Goal: Task Accomplishment & Management: Use online tool/utility

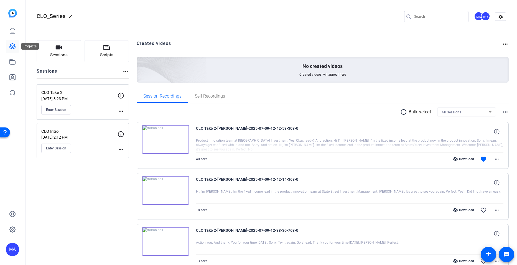
click at [12, 44] on icon at bounding box center [12, 46] width 7 height 7
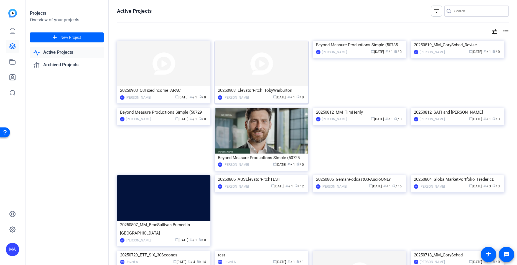
click at [242, 93] on div "20250903_ElevatorPitch_TobyWarburton" at bounding box center [261, 90] width 87 height 8
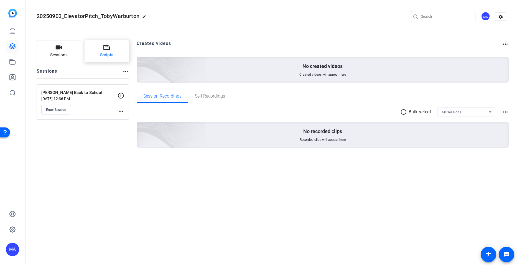
click at [101, 46] on button "Scripts" at bounding box center [107, 51] width 45 height 22
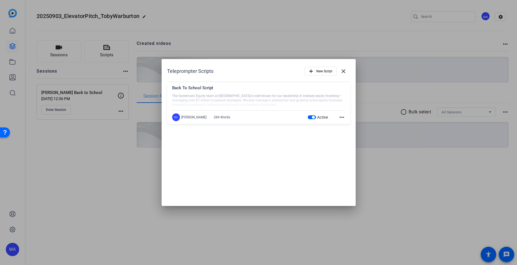
click at [340, 118] on mat-icon "more_horiz" at bounding box center [342, 117] width 7 height 7
click at [344, 127] on span "Edit" at bounding box center [354, 125] width 22 height 7
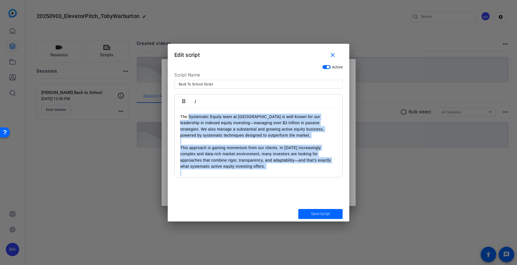
drag, startPoint x: 267, startPoint y: 170, endPoint x: 188, endPoint y: 94, distance: 108.9
click at [188, 94] on div "Bold Italic The Systematic Equity team at State Street is well known for our le…" at bounding box center [259, 135] width 168 height 83
click at [218, 148] on p "This approach is gaining momentum from our clients. In [DATE] increasingly comp…" at bounding box center [258, 157] width 157 height 25
drag, startPoint x: 278, startPoint y: 170, endPoint x: 176, endPoint y: 102, distance: 122.2
click at [176, 102] on div "Bold Italic The Systematic Equity team at State Street is well known for our le…" at bounding box center [259, 135] width 168 height 83
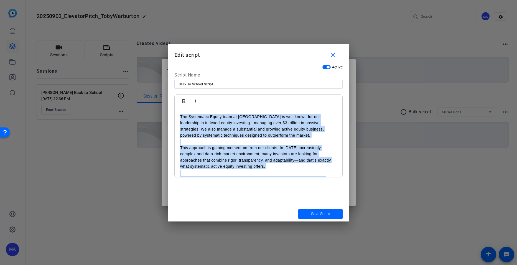
drag, startPoint x: 324, startPoint y: 163, endPoint x: 136, endPoint y: 93, distance: 200.9
click at [136, 93] on div "Teleprompter Scripts add New Script close Back To School Script The Systematic …" at bounding box center [258, 132] width 517 height 265
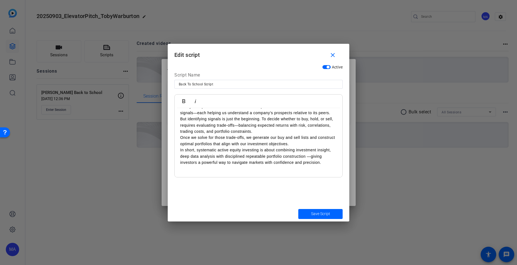
scroll to position [10626, 0]
click at [259, 129] on p "But identifying signals is just the beginning. To decide whether to buy, hold, …" at bounding box center [258, 125] width 157 height 19
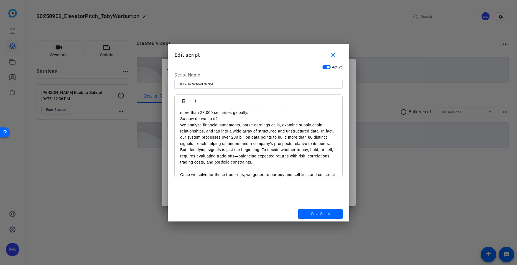
scroll to position [97, 0]
click at [232, 117] on p "So how do we do it?" at bounding box center [258, 120] width 157 height 6
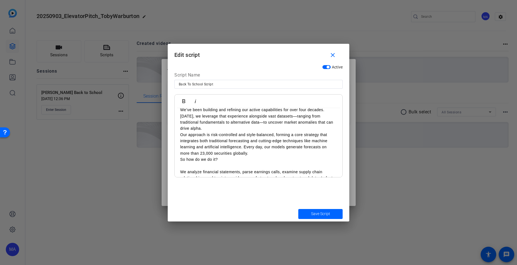
scroll to position [57, 0]
click at [180, 160] on p "So how do we do it?" at bounding box center [258, 159] width 157 height 6
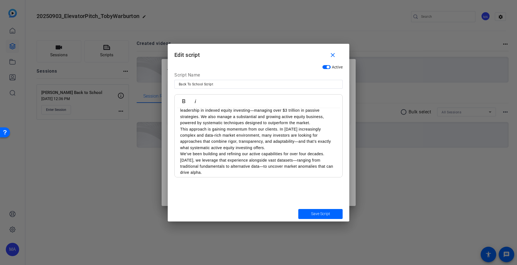
scroll to position [12, 0]
click at [272, 121] on p "The Systematic Equity team at [GEOGRAPHIC_DATA] is well known for our leadershi…" at bounding box center [258, 114] width 157 height 25
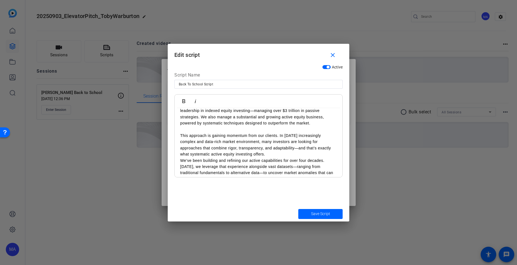
click at [269, 156] on p "This approach is gaining momentum from our clients. In [DATE] increasingly comp…" at bounding box center [258, 145] width 157 height 25
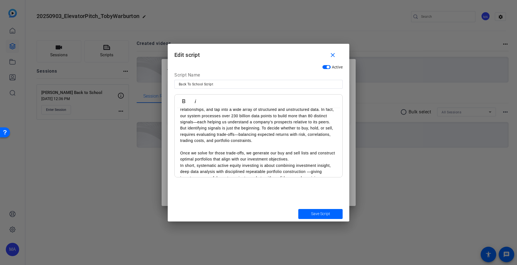
scroll to position [153, 0]
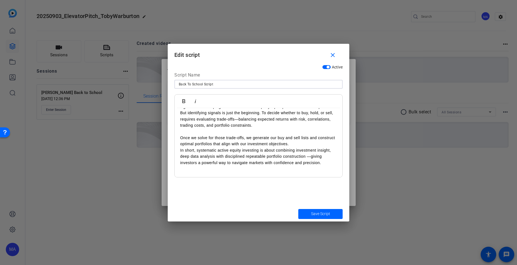
click at [220, 83] on input "Back To School Script" at bounding box center [259, 84] width 160 height 7
type input "Back To School Script - Long"
click at [318, 216] on span "Save Script" at bounding box center [320, 214] width 19 height 6
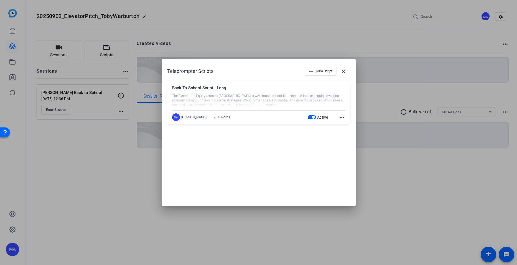
click at [450, 172] on div at bounding box center [258, 132] width 517 height 265
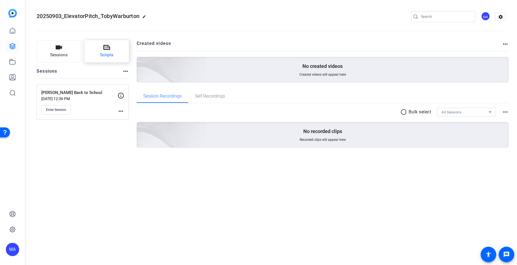
click at [112, 50] on button "Scripts" at bounding box center [107, 51] width 45 height 22
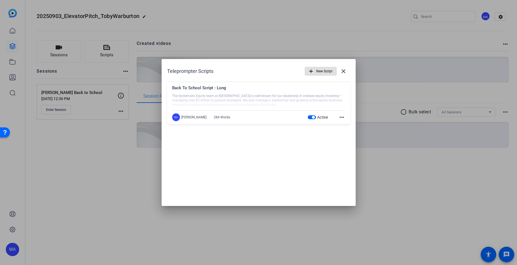
click at [319, 73] on span "New Script" at bounding box center [325, 71] width 16 height 11
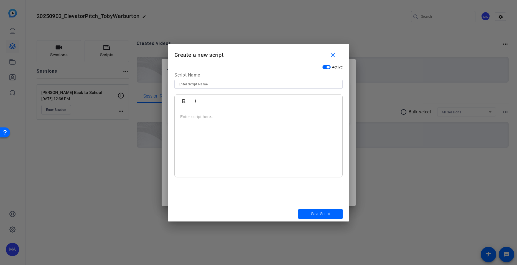
click at [259, 137] on div at bounding box center [259, 142] width 168 height 69
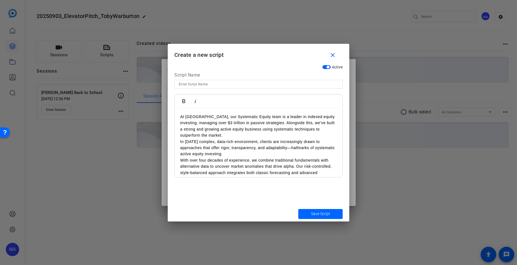
scroll to position [67, 0]
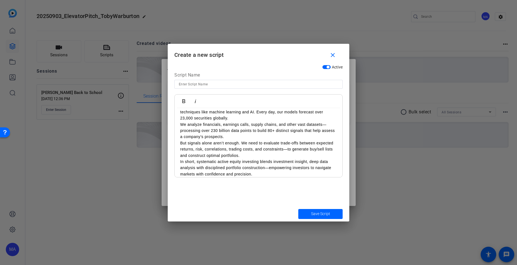
click at [234, 120] on p "With over four decades of experience, we combine traditional fundamentals with …" at bounding box center [258, 105] width 157 height 31
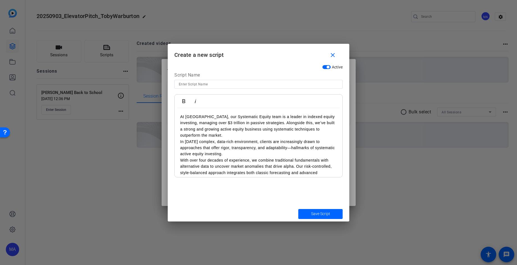
scroll to position [0, 0]
click at [208, 133] on p "At [GEOGRAPHIC_DATA], our Systematic Equity team is a leader in indexed equity …" at bounding box center [258, 126] width 157 height 25
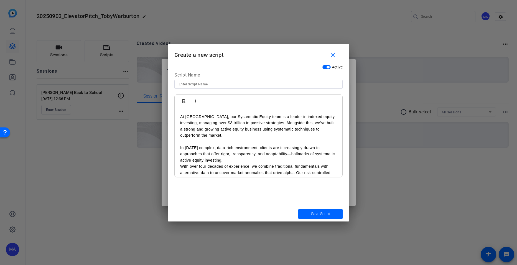
scroll to position [26, 0]
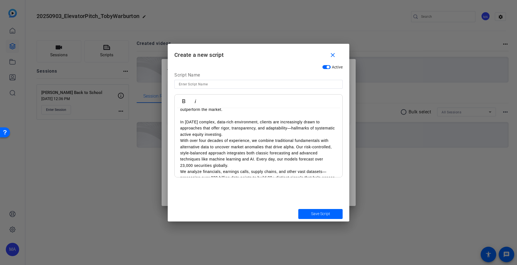
click at [254, 135] on p "In [DATE] complex, data-rich environment, clients are increasingly drawn to app…" at bounding box center [258, 128] width 157 height 19
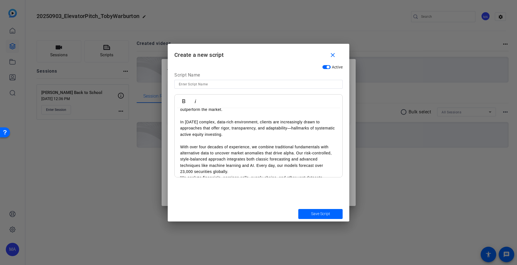
scroll to position [55, 0]
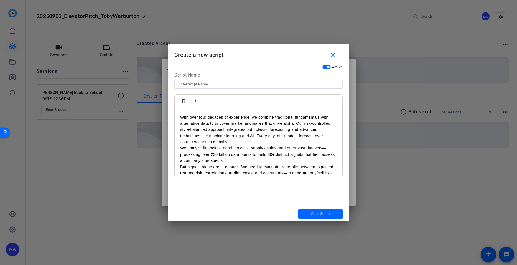
click at [233, 142] on p "With over four decades of experience, we combine traditional fundamentals with …" at bounding box center [258, 129] width 157 height 31
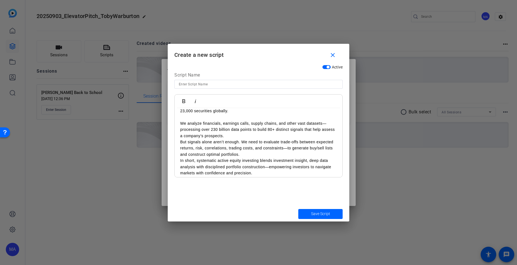
scroll to position [87, 0]
click at [244, 136] on p "We analyze financials, earnings calls, supply chains, and other vast datasets—p…" at bounding box center [258, 129] width 157 height 19
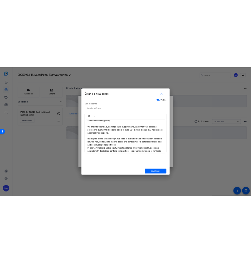
scroll to position [97, 0]
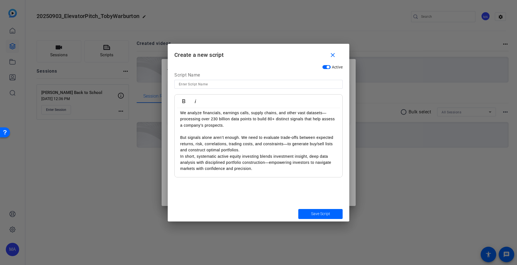
click at [247, 151] on p "But signals alone aren’t enough. We need to evaluate trade-offs between expecte…" at bounding box center [258, 144] width 157 height 19
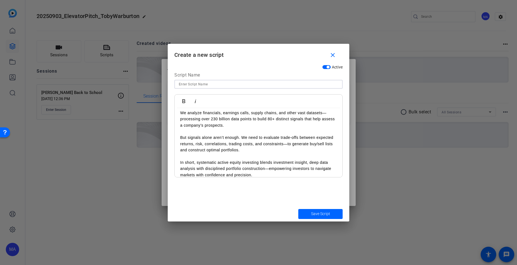
click at [209, 84] on input at bounding box center [259, 84] width 160 height 7
click at [206, 78] on div "Script Name" at bounding box center [259, 76] width 168 height 8
click at [202, 83] on input "Short Versoi" at bounding box center [259, 84] width 160 height 7
type input "Short Version"
click at [311, 212] on span "Save Script" at bounding box center [320, 214] width 19 height 6
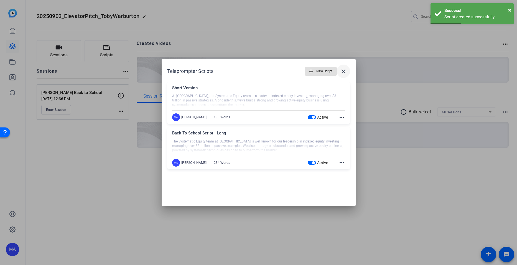
click at [344, 70] on mat-icon "close" at bounding box center [343, 71] width 7 height 7
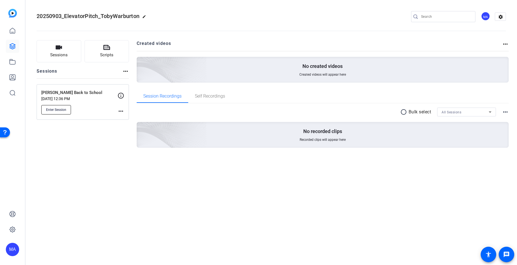
click at [50, 111] on span "Enter Session" at bounding box center [56, 110] width 20 height 4
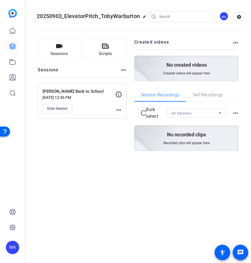
click at [122, 111] on div "Toby W_ Back to School Sep 02, 2025 @ 12:36 PM Enter Session more_horiz" at bounding box center [82, 101] width 89 height 36
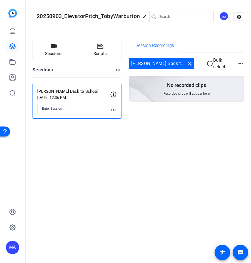
click at [117, 110] on mat-icon "more_horiz" at bounding box center [113, 110] width 7 height 7
click at [123, 115] on span "Edit Session" at bounding box center [130, 118] width 25 height 7
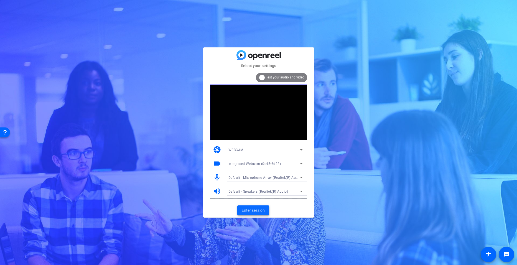
click at [250, 209] on span "Enter session" at bounding box center [253, 211] width 23 height 6
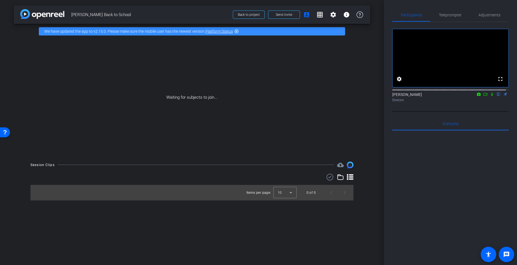
click at [491, 97] on mat-icon at bounding box center [492, 94] width 7 height 5
click at [485, 96] on icon at bounding box center [486, 94] width 4 height 3
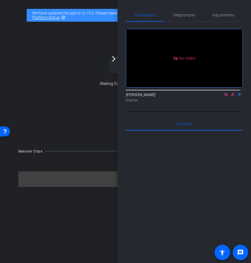
click at [60, 164] on div at bounding box center [125, 163] width 214 height 7
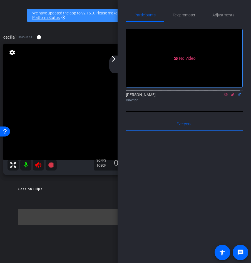
click at [186, 181] on div at bounding box center [184, 199] width 117 height 137
click at [37, 164] on icon at bounding box center [38, 165] width 6 height 6
click at [230, 96] on icon at bounding box center [232, 94] width 4 height 4
click at [222, 97] on mat-icon at bounding box center [225, 94] width 7 height 5
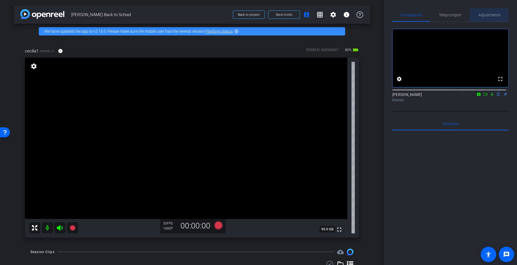
click at [481, 14] on span "Adjustments" at bounding box center [490, 15] width 22 height 4
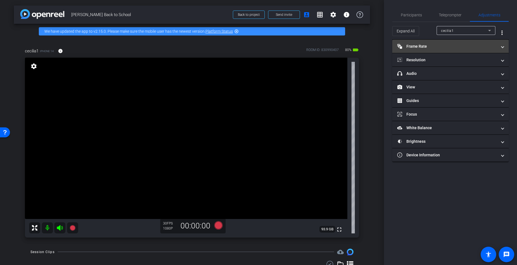
click at [425, 47] on mat-panel-title "Frame Rate Frame Rate" at bounding box center [448, 47] width 100 height 6
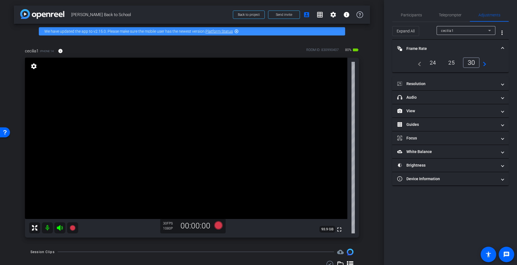
click at [432, 64] on div "24" at bounding box center [433, 62] width 15 height 9
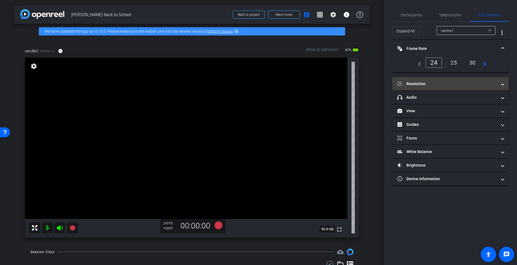
click at [426, 83] on mat-panel-title "Resolution" at bounding box center [448, 84] width 100 height 6
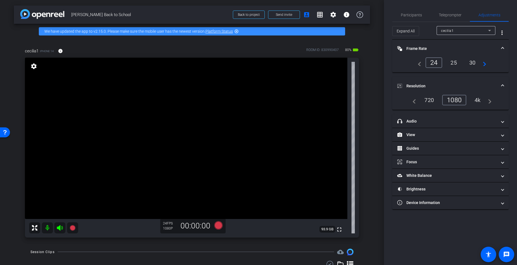
click at [477, 101] on div "4k" at bounding box center [478, 99] width 14 height 9
click at [416, 16] on span "Participants" at bounding box center [411, 15] width 21 height 4
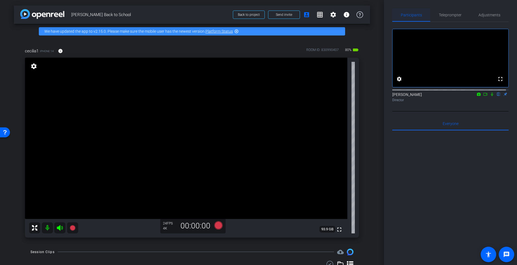
click at [416, 16] on span "Participants" at bounding box center [411, 15] width 21 height 4
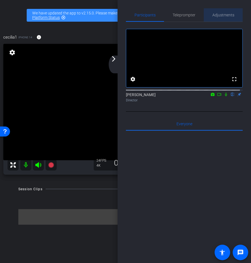
click at [226, 17] on span "Adjustments" at bounding box center [223, 15] width 22 height 4
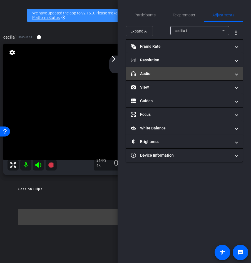
click at [153, 79] on mat-expansion-panel-header "headphone icon Audio" at bounding box center [184, 73] width 117 height 13
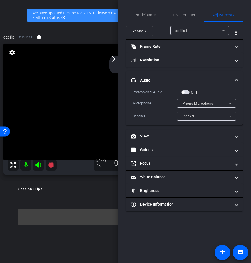
click at [186, 93] on span "button" at bounding box center [185, 92] width 8 height 4
click at [203, 103] on span "iPhone Microphone" at bounding box center [197, 104] width 32 height 4
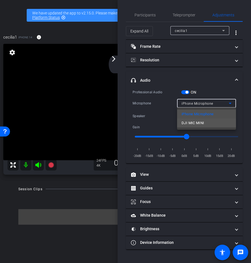
click at [196, 120] on span "DJI MIC MINI" at bounding box center [192, 123] width 23 height 7
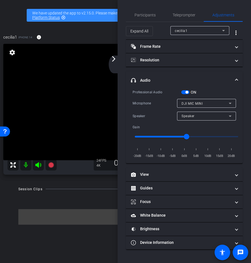
click at [82, 181] on div "arrow_back [PERSON_NAME] Back to School Back to project Send invite account_box…" at bounding box center [125, 131] width 251 height 263
click at [237, 10] on div "Adjustments" at bounding box center [222, 14] width 39 height 13
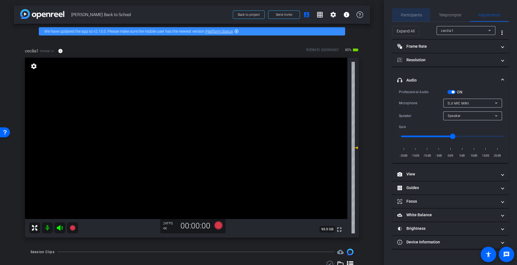
click at [418, 14] on span "Participants" at bounding box center [411, 15] width 21 height 4
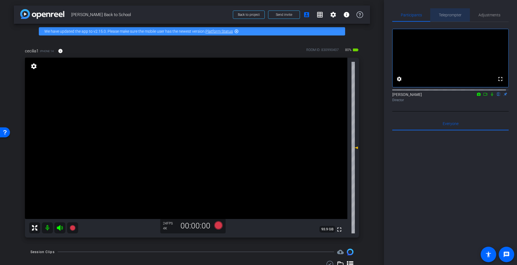
click at [449, 15] on span "Teleprompter" at bounding box center [450, 15] width 23 height 4
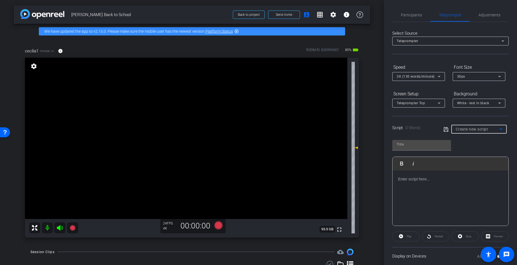
click at [498, 132] on icon at bounding box center [501, 129] width 7 height 7
click at [481, 144] on mat-option "Create new script" at bounding box center [478, 140] width 54 height 9
click at [498, 130] on icon at bounding box center [501, 129] width 7 height 7
click at [484, 148] on span "Back To School Script - Long" at bounding box center [477, 149] width 45 height 7
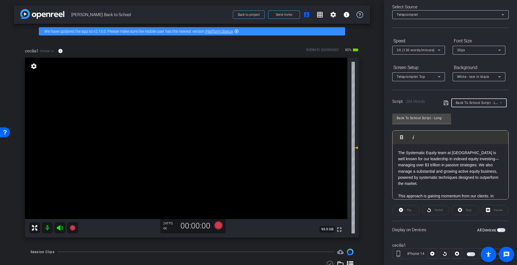
scroll to position [38, 0]
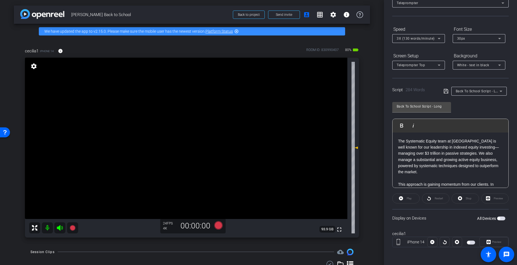
click at [497, 216] on div "All Devices" at bounding box center [491, 219] width 28 height 6
click at [497, 217] on span "button" at bounding box center [501, 219] width 8 height 4
click at [496, 241] on span "Preview" at bounding box center [496, 242] width 9 height 3
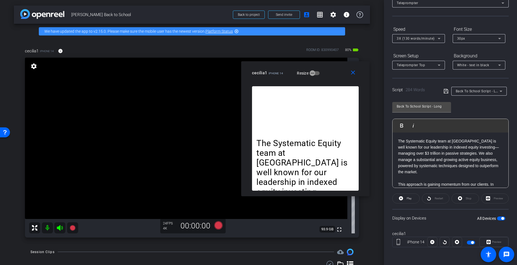
drag, startPoint x: 278, startPoint y: 70, endPoint x: 325, endPoint y: 66, distance: 47.0
click at [325, 66] on div "close cecilia1 iPhone 14 Resize" at bounding box center [305, 73] width 128 height 25
click at [499, 38] on icon at bounding box center [500, 38] width 7 height 7
click at [475, 65] on mat-option "40px" at bounding box center [479, 67] width 53 height 9
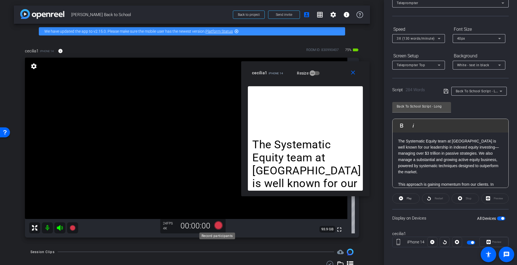
click at [218, 226] on icon at bounding box center [218, 225] width 8 height 8
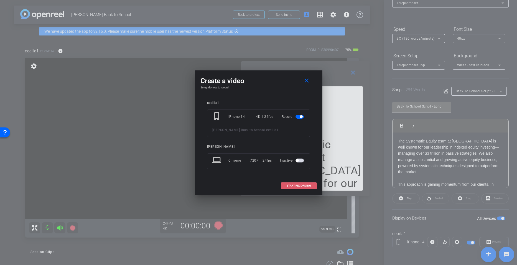
click at [297, 186] on span "START RECORDING" at bounding box center [299, 186] width 24 height 3
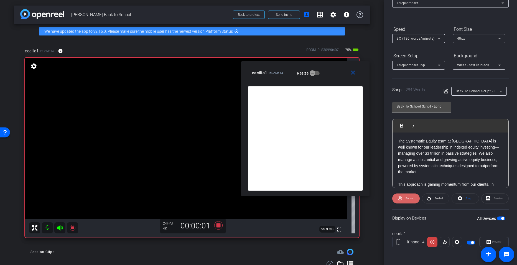
click at [408, 197] on span "Pause" at bounding box center [409, 198] width 7 height 3
click at [408, 197] on span "Play" at bounding box center [409, 198] width 5 height 3
click at [442, 38] on icon at bounding box center [439, 38] width 7 height 7
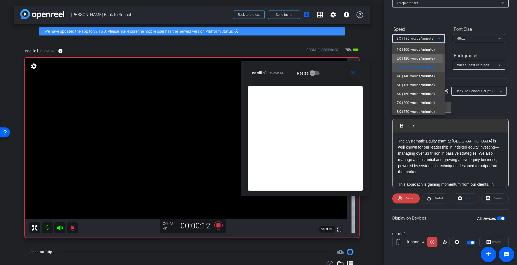
click at [415, 60] on span "2X (120 words/minute)" at bounding box center [416, 58] width 38 height 7
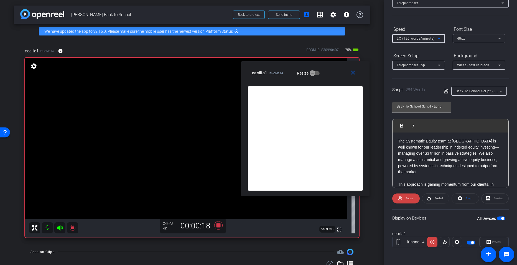
click at [443, 37] on icon at bounding box center [439, 38] width 7 height 7
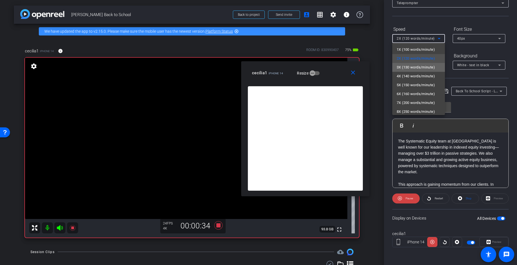
click at [423, 71] on mat-option "3X (130 words/minute)" at bounding box center [419, 67] width 53 height 9
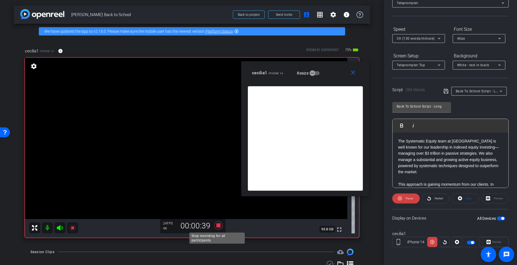
click at [216, 225] on icon at bounding box center [218, 225] width 8 height 8
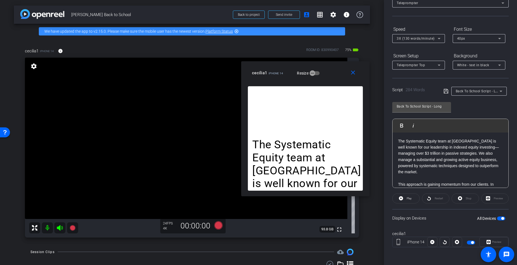
scroll to position [35, 0]
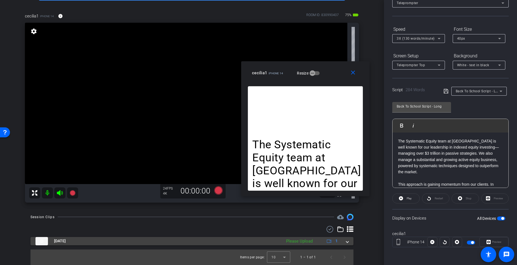
click at [343, 242] on div "[DATE] Please Upload 1" at bounding box center [191, 241] width 311 height 8
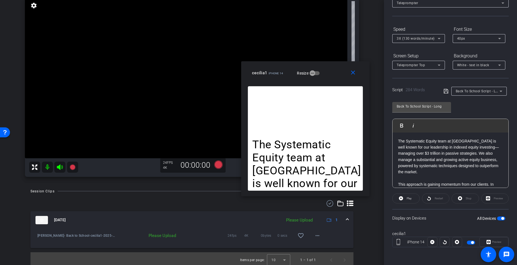
scroll to position [61, 0]
click at [314, 239] on span at bounding box center [317, 235] width 13 height 13
click at [314, 209] on span "Upload" at bounding box center [324, 210] width 22 height 7
click at [502, 36] on icon at bounding box center [500, 38] width 7 height 7
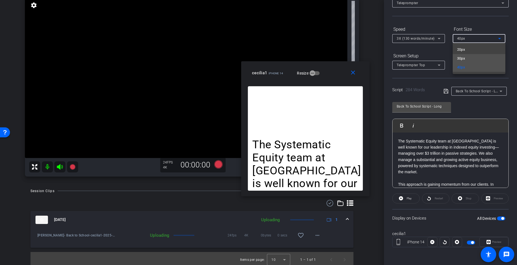
click at [478, 56] on mat-option "30px" at bounding box center [479, 58] width 53 height 9
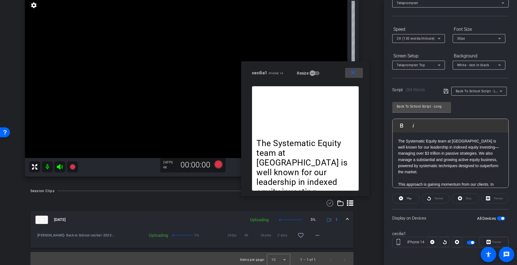
click at [351, 71] on mat-icon "close" at bounding box center [353, 72] width 7 height 7
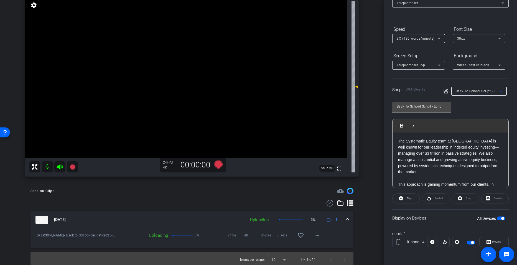
click at [491, 91] on span "Back To School Script - Long" at bounding box center [479, 91] width 46 height 4
click at [467, 120] on span "Short Version" at bounding box center [466, 120] width 22 height 7
type input "Short Version"
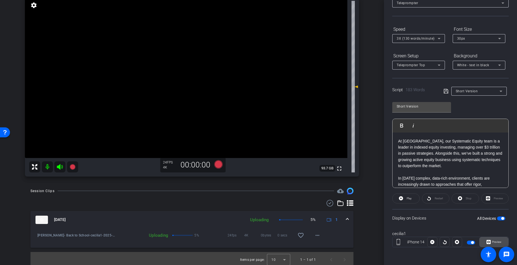
click at [495, 239] on span "Preview" at bounding box center [496, 242] width 11 height 8
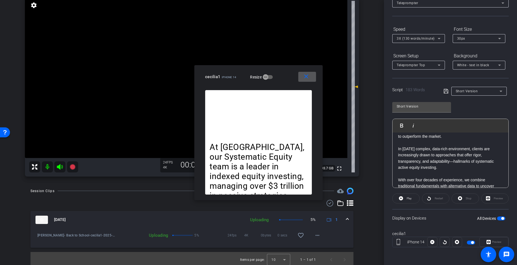
scroll to position [0, 0]
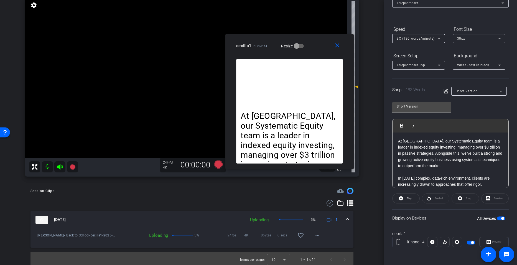
drag, startPoint x: 276, startPoint y: 70, endPoint x: 310, endPoint y: 39, distance: 45.9
click at [310, 39] on div "close cecilia1 iPhone 14 Resize" at bounding box center [290, 46] width 128 height 25
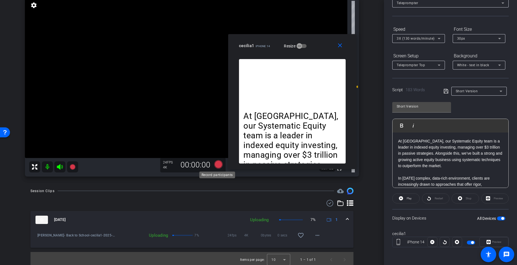
click at [217, 165] on icon at bounding box center [218, 164] width 8 height 8
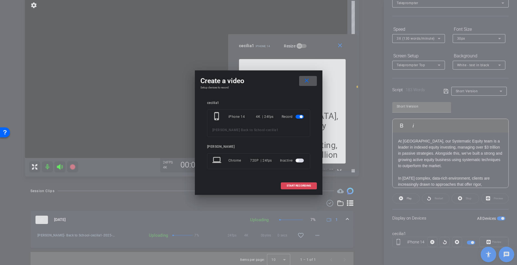
click at [299, 186] on span "START RECORDING" at bounding box center [299, 186] width 24 height 3
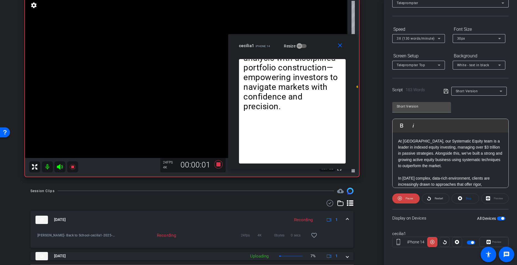
click at [407, 198] on span "Pause" at bounding box center [409, 198] width 7 height 3
click at [407, 198] on span "Play" at bounding box center [409, 198] width 5 height 3
click at [441, 39] on icon at bounding box center [439, 38] width 7 height 7
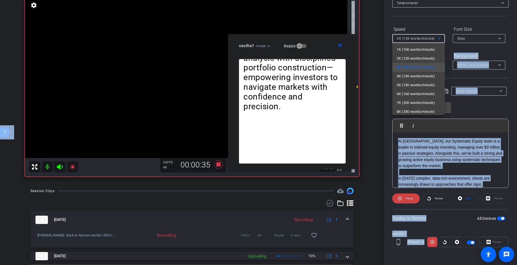
drag, startPoint x: 516, startPoint y: 88, endPoint x: 517, endPoint y: 42, distance: 46.4
click at [517, 42] on html "Accessibility Screen-Reader Guide, Feedback, and Issue Reporting | New window m…" at bounding box center [258, 132] width 517 height 265
click at [419, 59] on span "2X (120 words/minute)" at bounding box center [416, 58] width 38 height 7
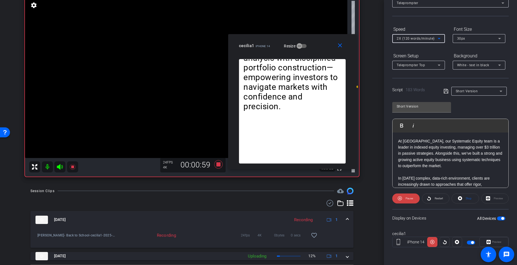
click at [441, 36] on icon at bounding box center [439, 38] width 7 height 7
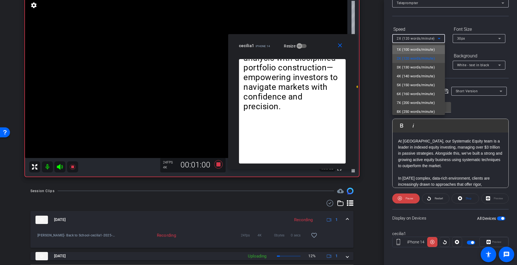
click at [425, 48] on span "1X (100 words/minute)" at bounding box center [416, 49] width 38 height 7
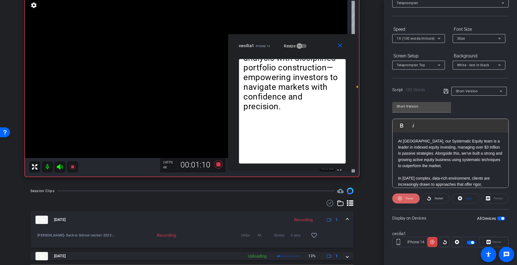
click at [413, 198] on span "Pause" at bounding box center [409, 198] width 7 height 3
click at [413, 198] on span at bounding box center [406, 198] width 27 height 13
click at [216, 166] on icon at bounding box center [218, 164] width 8 height 8
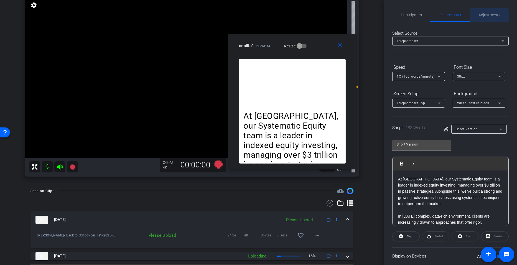
click at [479, 16] on span "Adjustments" at bounding box center [490, 15] width 22 height 4
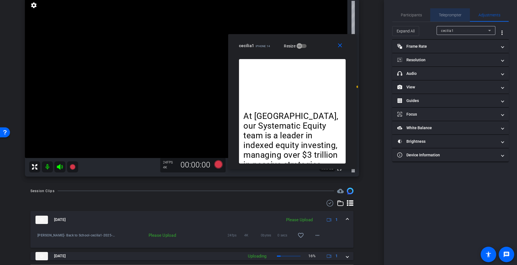
click at [454, 15] on span "Teleprompter" at bounding box center [450, 15] width 23 height 4
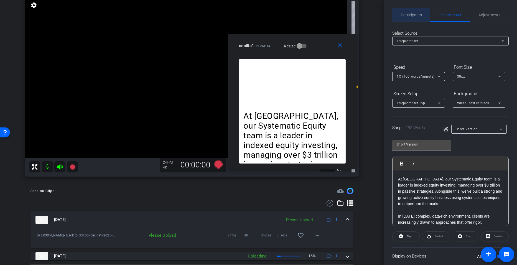
click at [413, 17] on span "Participants" at bounding box center [411, 15] width 21 height 4
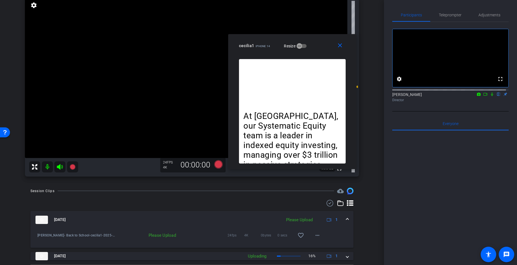
click at [491, 96] on icon at bounding box center [492, 95] width 2 height 4
click at [446, 12] on span "Teleprompter" at bounding box center [450, 14] width 23 height 13
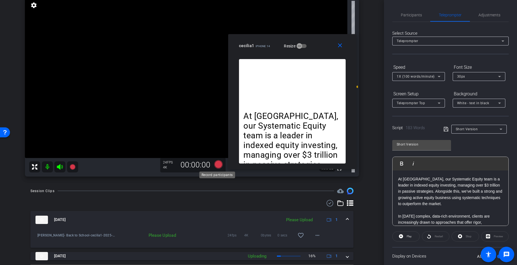
click at [218, 163] on icon at bounding box center [218, 164] width 8 height 8
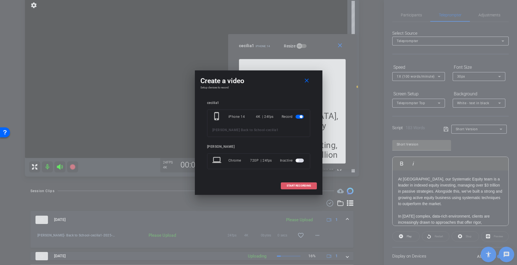
click at [302, 185] on span "START RECORDING" at bounding box center [299, 186] width 24 height 3
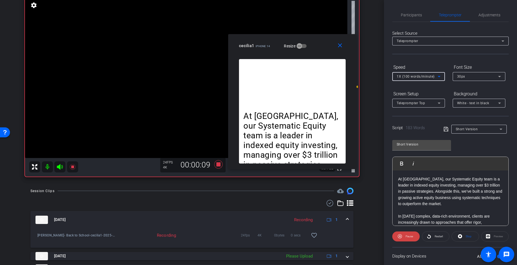
click at [440, 76] on icon at bounding box center [439, 76] width 3 height 1
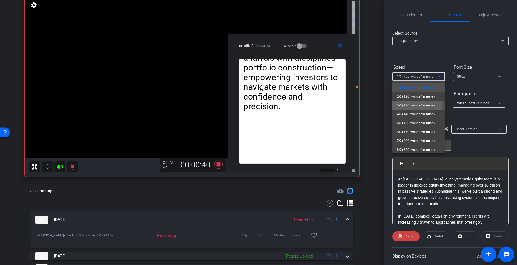
click at [409, 104] on span "3X (130 words/minute)" at bounding box center [416, 105] width 38 height 7
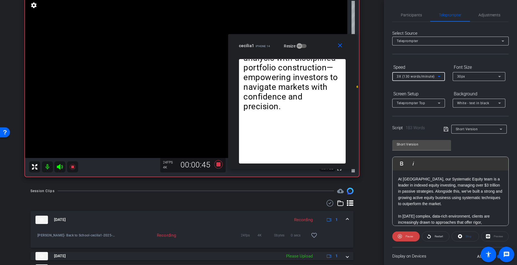
click at [441, 77] on icon at bounding box center [439, 76] width 7 height 7
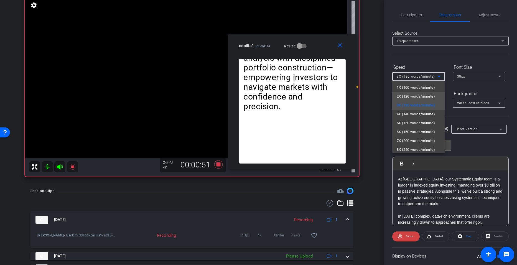
click at [414, 97] on span "2X (120 words/minute)" at bounding box center [416, 96] width 38 height 7
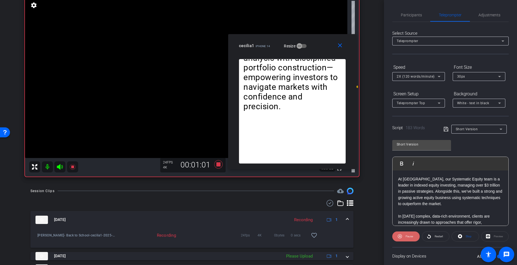
click at [408, 237] on span "Pause" at bounding box center [409, 236] width 7 height 3
click at [408, 237] on span "Play" at bounding box center [409, 236] width 5 height 3
click at [412, 234] on span "Pause" at bounding box center [409, 237] width 9 height 8
click at [216, 165] on icon at bounding box center [218, 164] width 8 height 8
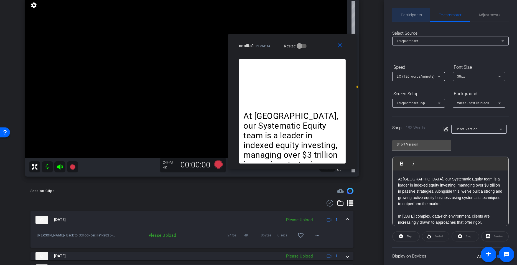
click at [411, 11] on span "Participants" at bounding box center [411, 14] width 21 height 13
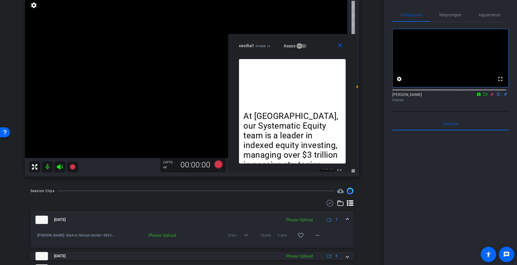
click at [490, 96] on icon at bounding box center [492, 94] width 4 height 4
click at [316, 236] on mat-icon "more_horiz" at bounding box center [317, 235] width 7 height 7
click at [317, 212] on span "Upload" at bounding box center [324, 210] width 22 height 7
click at [300, 237] on mat-icon "favorite_border" at bounding box center [301, 235] width 7 height 7
click at [337, 175] on span at bounding box center [339, 168] width 13 height 13
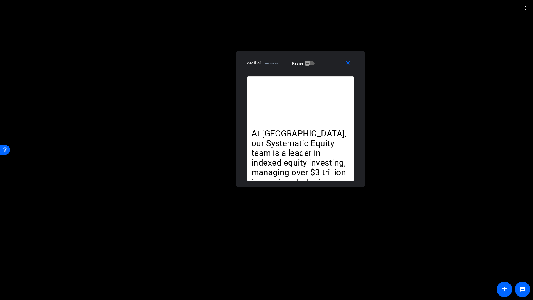
click at [306, 30] on video at bounding box center [266, 150] width 533 height 300
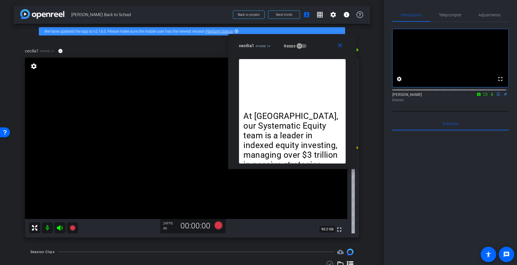
click at [490, 96] on icon at bounding box center [492, 94] width 4 height 4
click at [456, 14] on span "Teleprompter" at bounding box center [450, 15] width 23 height 4
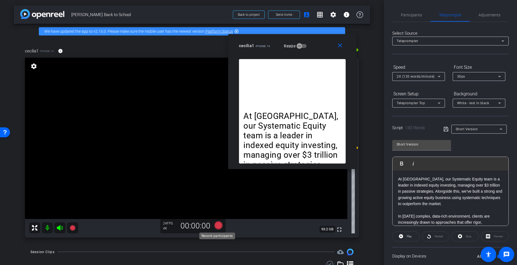
click at [218, 225] on icon at bounding box center [218, 225] width 8 height 8
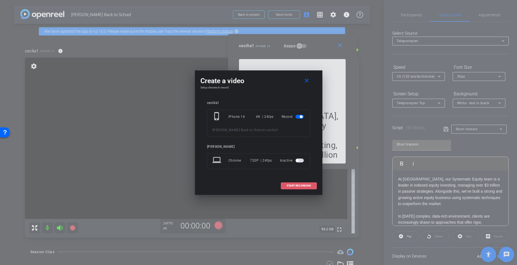
click at [299, 183] on span at bounding box center [299, 185] width 36 height 13
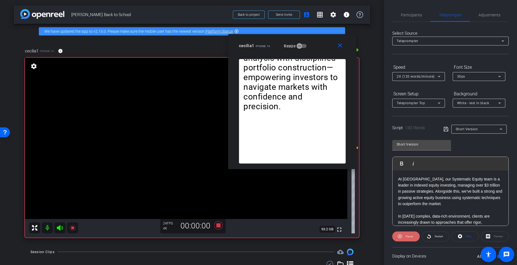
click at [407, 236] on span "Pause" at bounding box center [409, 236] width 7 height 3
click at [401, 16] on span "Participants" at bounding box center [411, 15] width 21 height 4
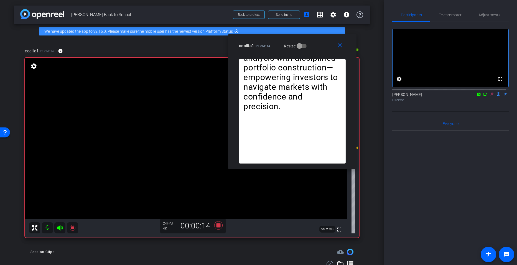
click at [491, 96] on icon at bounding box center [492, 95] width 3 height 4
click at [490, 96] on icon at bounding box center [492, 94] width 4 height 4
click at [446, 17] on span "Teleprompter" at bounding box center [450, 15] width 23 height 4
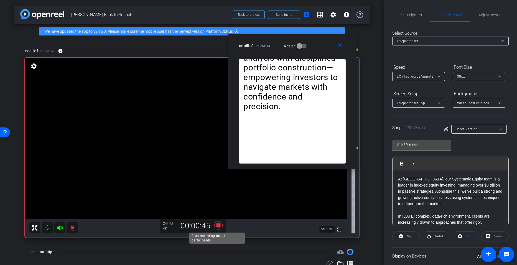
click at [214, 225] on icon at bounding box center [218, 226] width 13 height 10
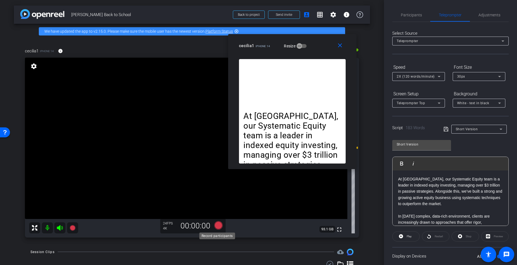
click at [218, 225] on icon at bounding box center [218, 225] width 8 height 8
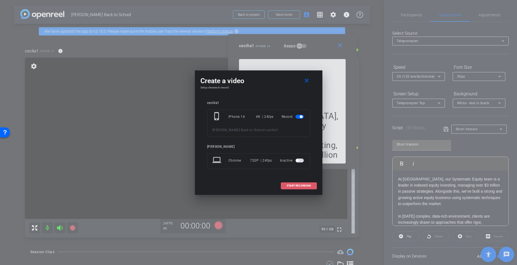
click at [296, 186] on span "START RECORDING" at bounding box center [299, 186] width 24 height 3
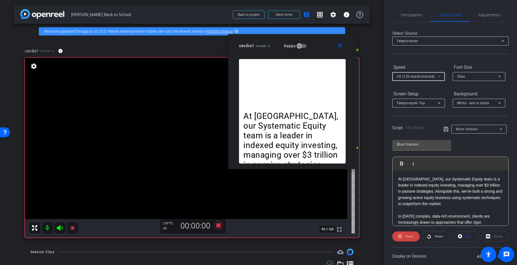
click at [440, 77] on icon at bounding box center [439, 76] width 3 height 1
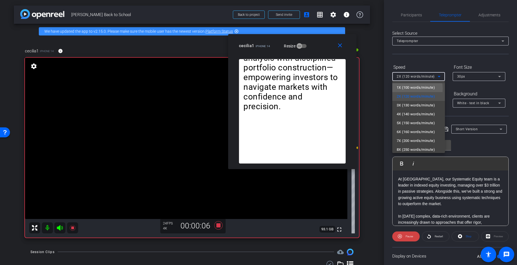
click at [408, 89] on span "1X (100 words/minute)" at bounding box center [416, 87] width 38 height 7
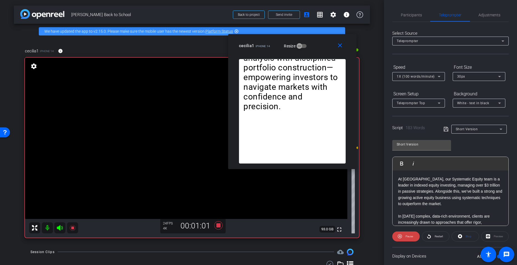
click at [443, 76] on div "1X (100 words/minute)" at bounding box center [419, 76] width 53 height 9
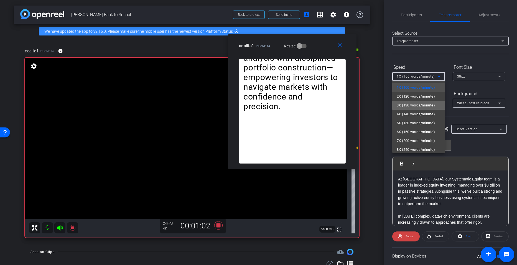
click at [423, 102] on span "3X (130 words/minute)" at bounding box center [416, 105] width 38 height 7
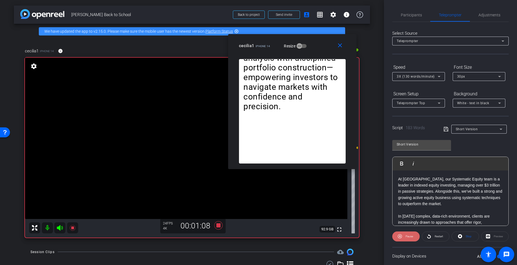
click at [408, 238] on span "Pause" at bounding box center [409, 237] width 9 height 8
click at [408, 238] on span "Play" at bounding box center [409, 237] width 6 height 8
click at [433, 76] on span "3X (130 words/minute)" at bounding box center [416, 77] width 38 height 4
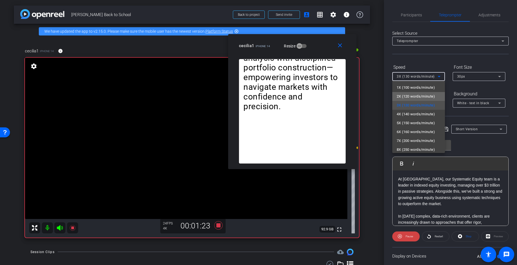
click at [420, 97] on span "2X (120 words/minute)" at bounding box center [416, 96] width 38 height 7
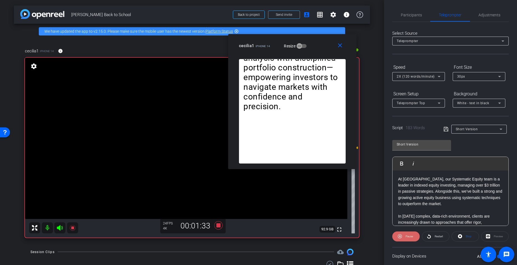
click at [408, 236] on span "Pause" at bounding box center [409, 236] width 7 height 3
click at [408, 236] on span "Play" at bounding box center [409, 236] width 5 height 3
click at [217, 225] on icon at bounding box center [218, 225] width 8 height 8
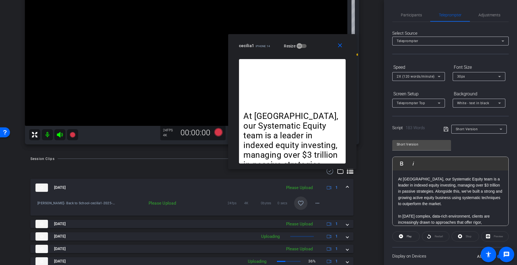
scroll to position [93, 0]
click at [422, 15] on div "Participants" at bounding box center [412, 14] width 38 height 13
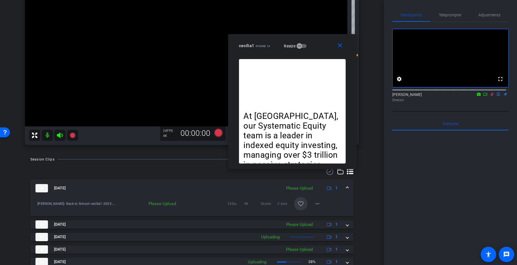
click at [491, 96] on icon at bounding box center [492, 95] width 3 height 4
click at [298, 201] on mat-icon "favorite_border" at bounding box center [301, 204] width 7 height 7
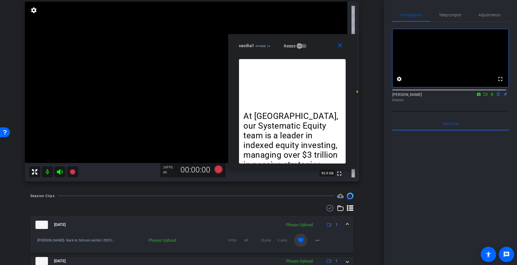
scroll to position [56, 0]
click at [314, 240] on mat-icon "more_horiz" at bounding box center [317, 240] width 7 height 7
click at [317, 215] on span "Upload" at bounding box center [324, 215] width 22 height 7
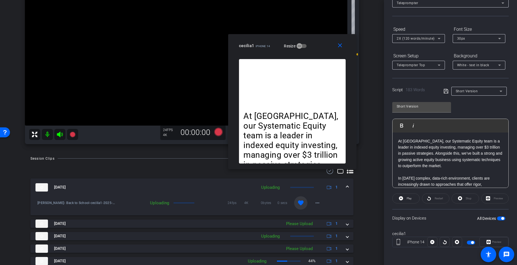
scroll to position [113, 0]
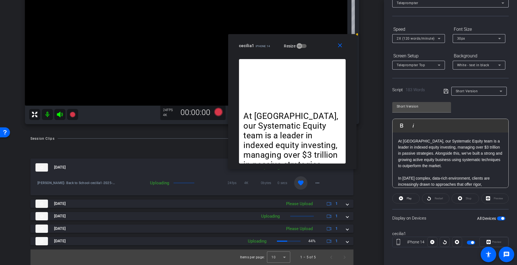
click at [367, 19] on div "cecilia1 iPhone 14 info ROOM ID: 830990407 70% battery_std fullscreen settings …" at bounding box center [192, 27] width 357 height 204
click at [367, 125] on div "cecilia1 iPhone 14 info ROOM ID: 830990407 70% battery_std fullscreen settings …" at bounding box center [192, 27] width 357 height 204
